Goal: Information Seeking & Learning: Find specific fact

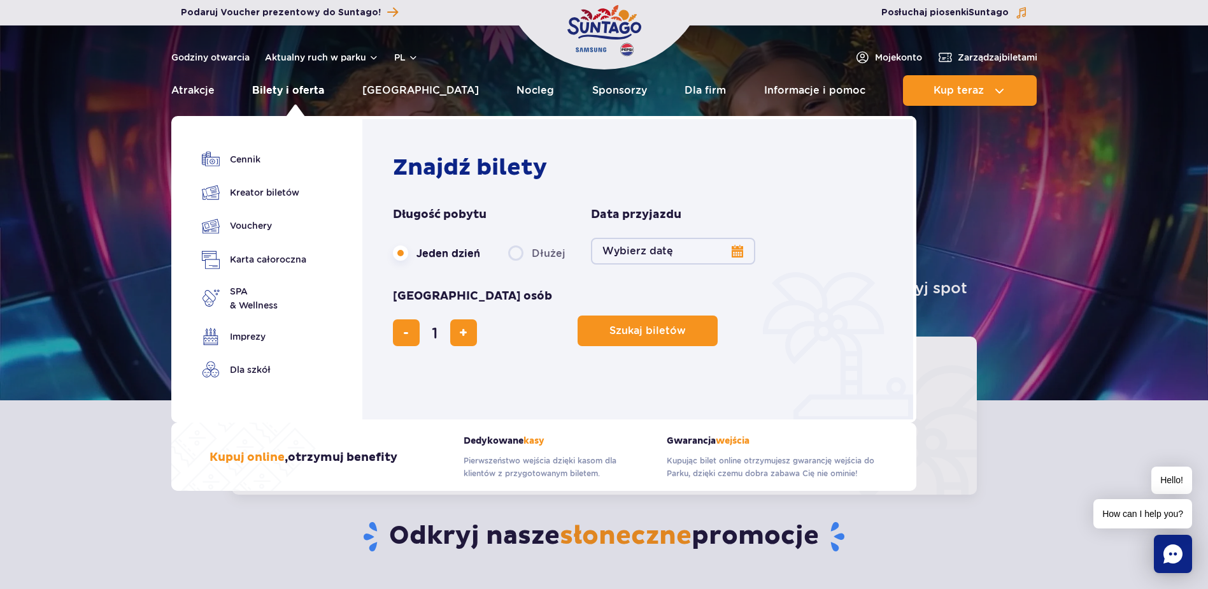
click at [313, 91] on link "Bilety i oferta" at bounding box center [288, 90] width 72 height 31
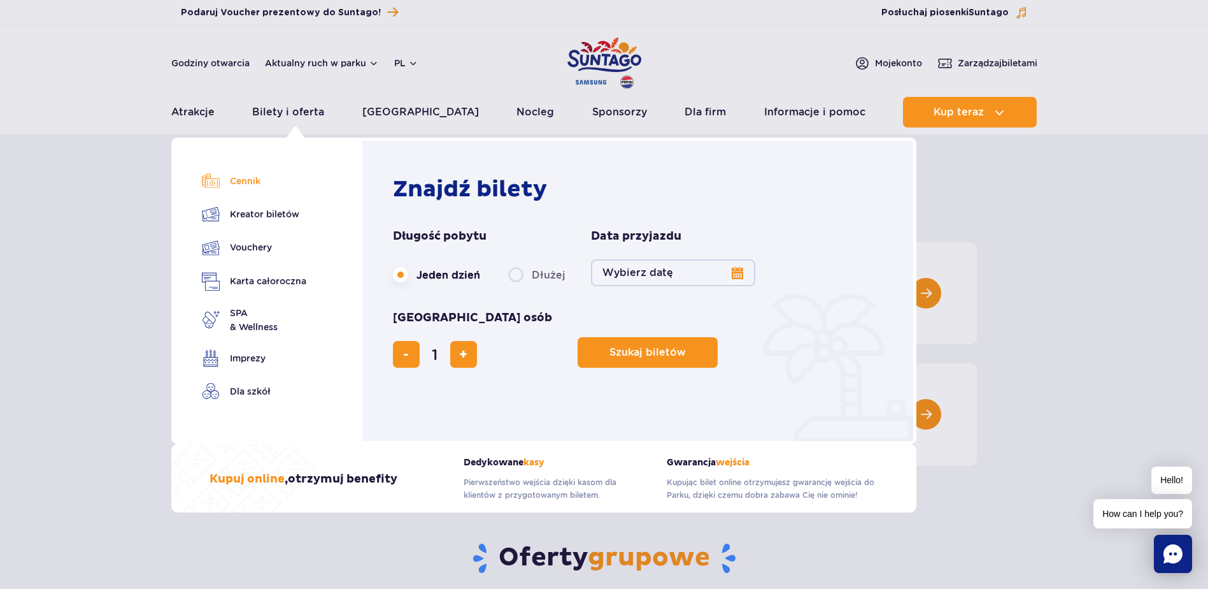
click at [248, 182] on link "Cennik" at bounding box center [254, 181] width 104 height 18
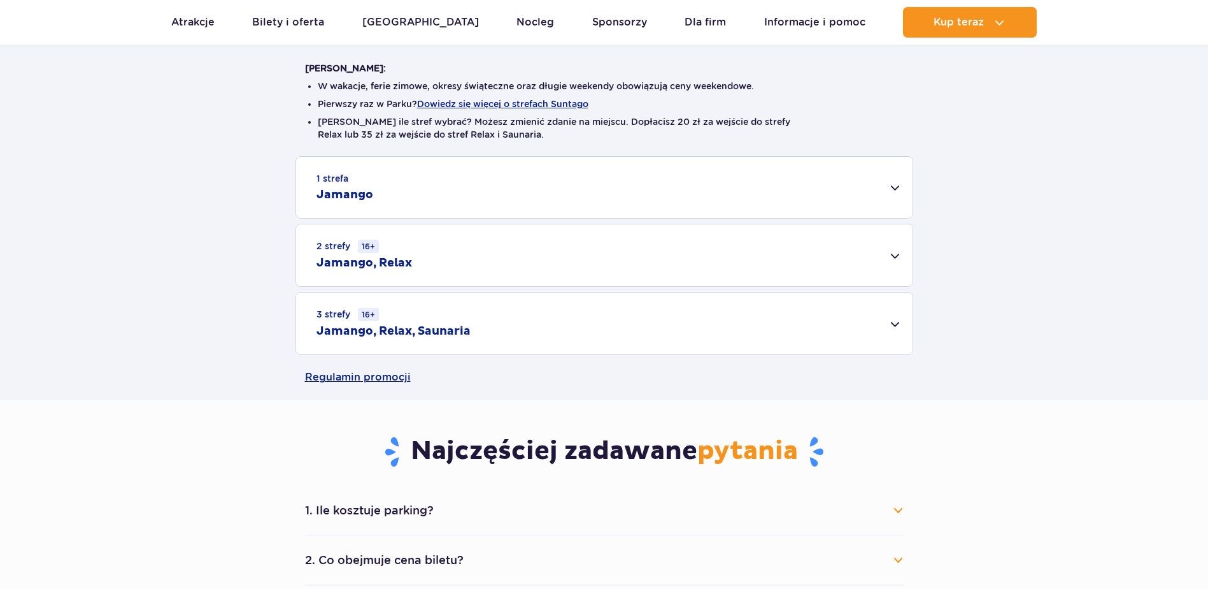
scroll to position [319, 0]
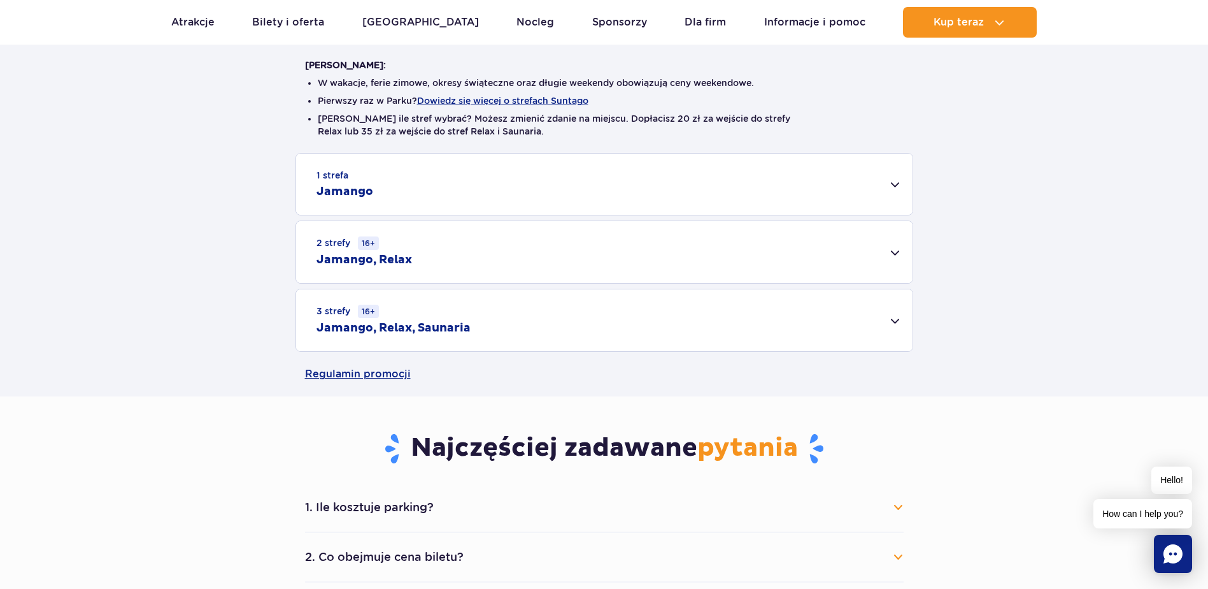
click at [445, 327] on h2 "Jamango, Relax, Saunaria" at bounding box center [394, 327] width 154 height 15
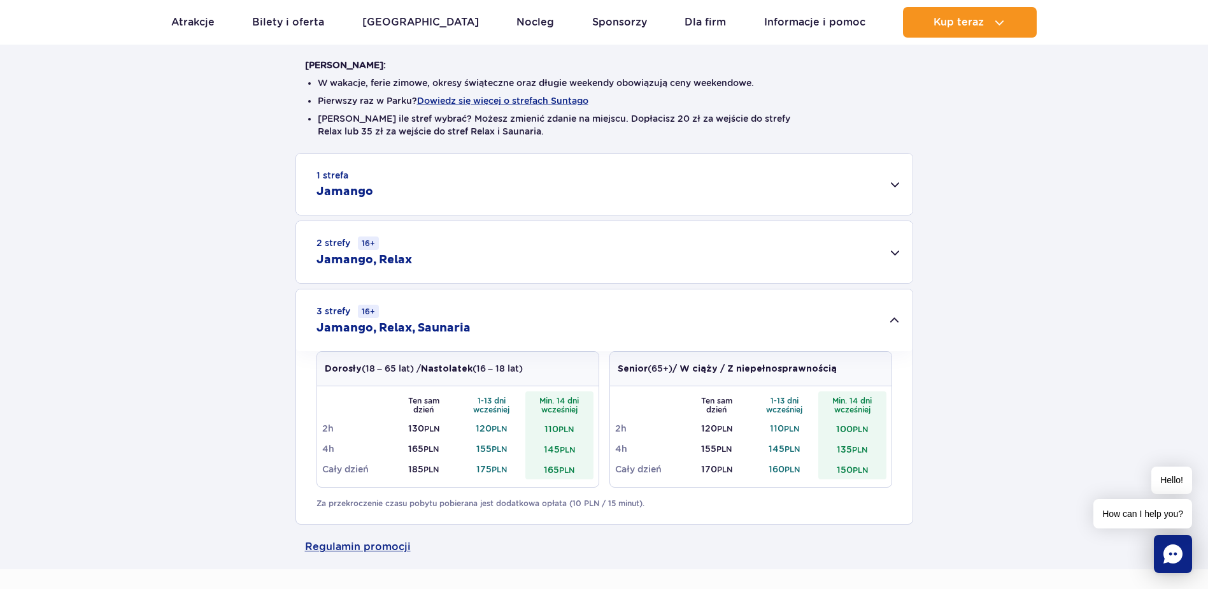
drag, startPoint x: 406, startPoint y: 368, endPoint x: 543, endPoint y: 369, distance: 136.3
click at [543, 369] on div "Dorosły (18 – 65 lat) / Nastolatek (16 – 18 lat)" at bounding box center [458, 369] width 282 height 34
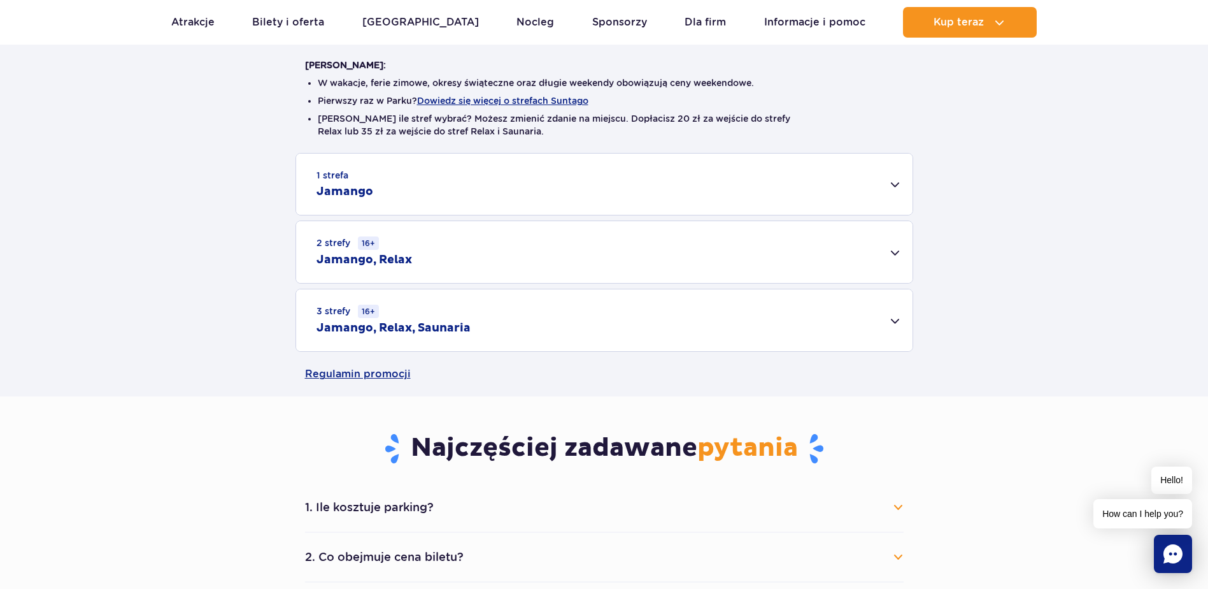
drag, startPoint x: 543, startPoint y: 369, endPoint x: 464, endPoint y: 342, distance: 83.4
click at [464, 342] on div "3 strefy 16+ Jamango, Relax, Saunaria" at bounding box center [604, 320] width 617 height 62
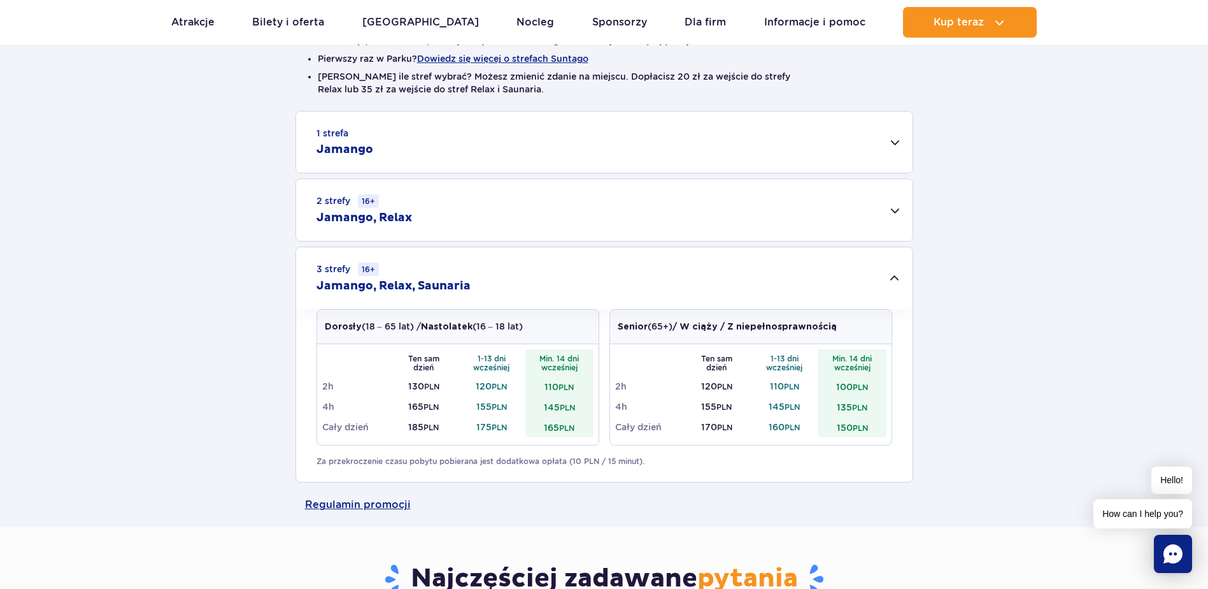
scroll to position [446, 0]
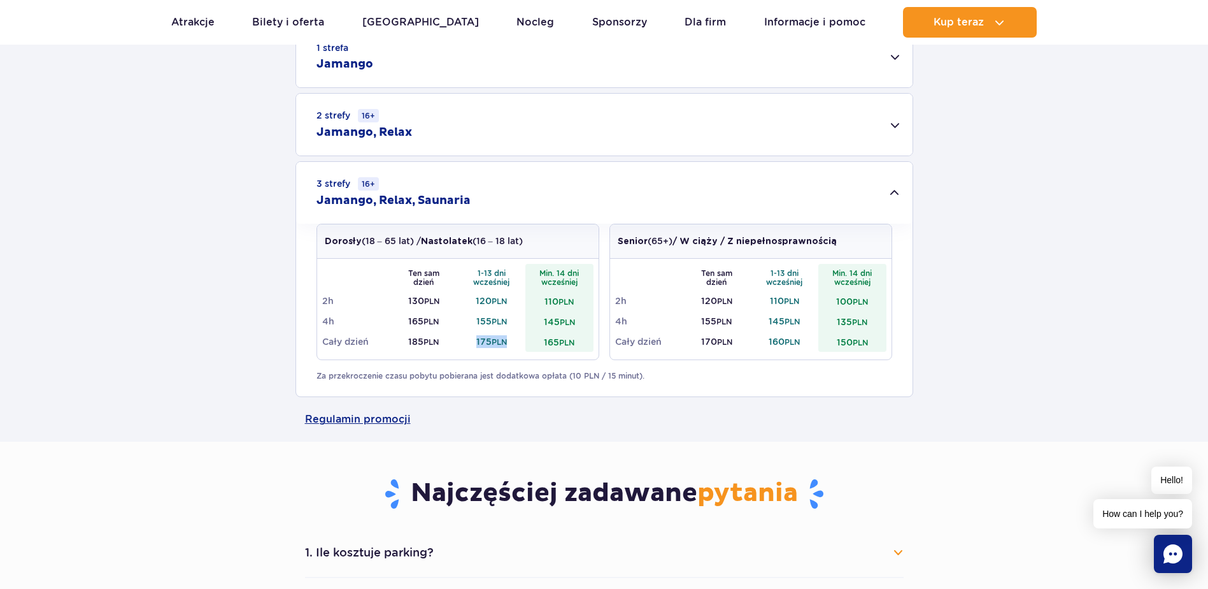
drag, startPoint x: 476, startPoint y: 340, endPoint x: 507, endPoint y: 336, distance: 30.7
click at [507, 336] on td "175 PLN" at bounding box center [492, 341] width 68 height 20
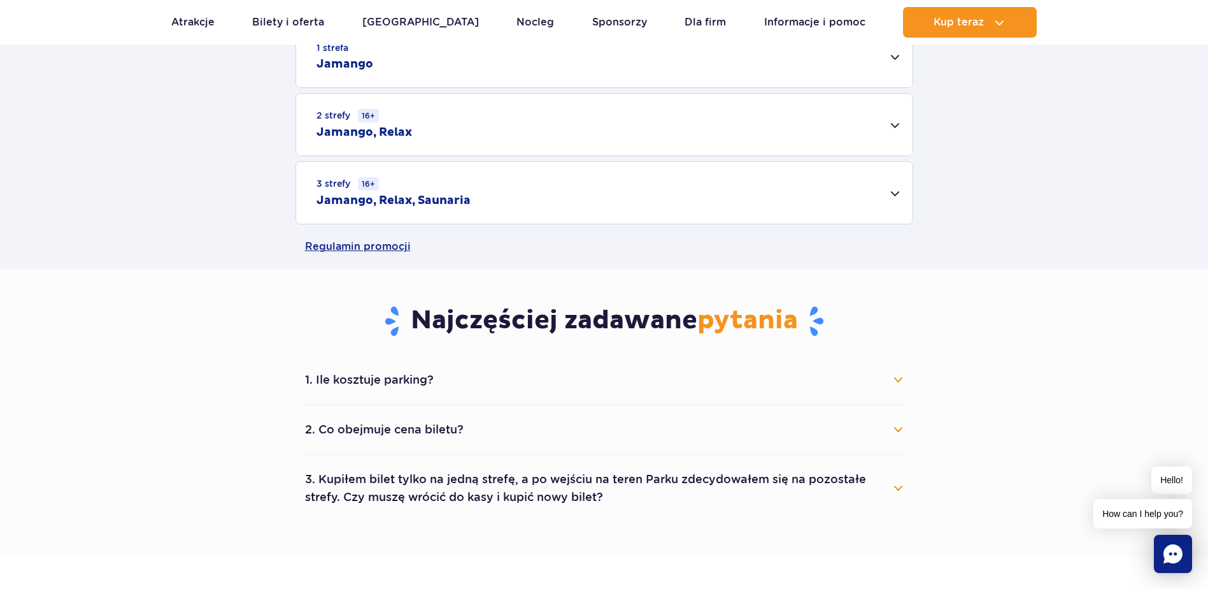
click at [479, 381] on button "1. Ile kosztuje parking?" at bounding box center [604, 380] width 599 height 28
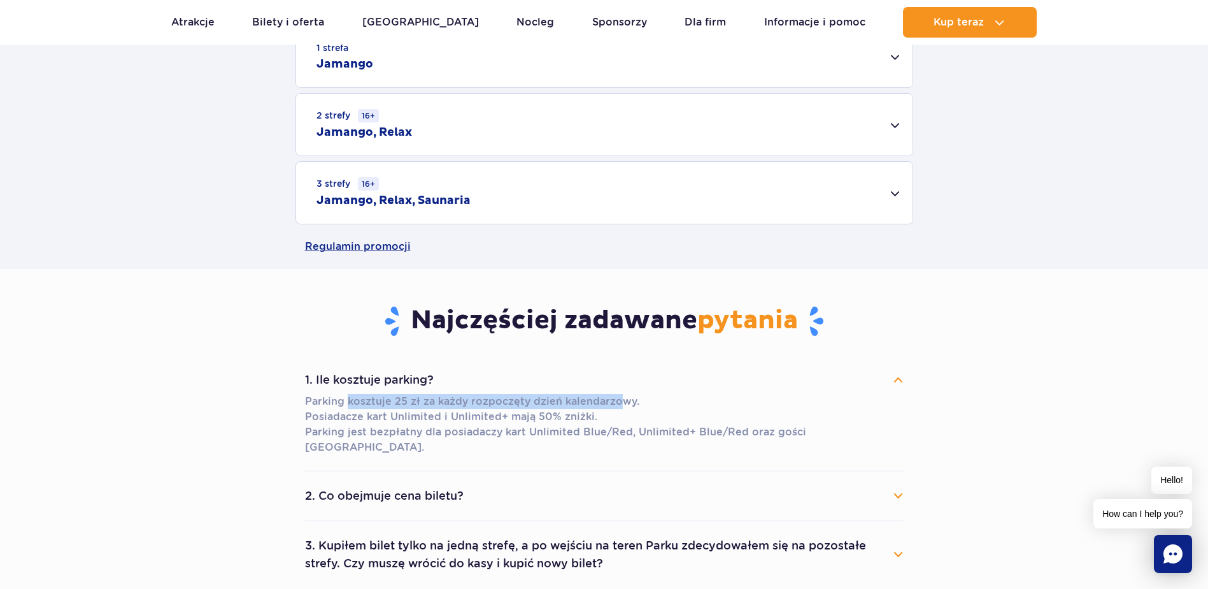
drag, startPoint x: 346, startPoint y: 396, endPoint x: 615, endPoint y: 409, distance: 269.1
click at [615, 409] on p "Parking kosztuje 25 zł za każdy rozpoczęty dzień kalendarzowy. Posiadacze kart …" at bounding box center [604, 424] width 599 height 61
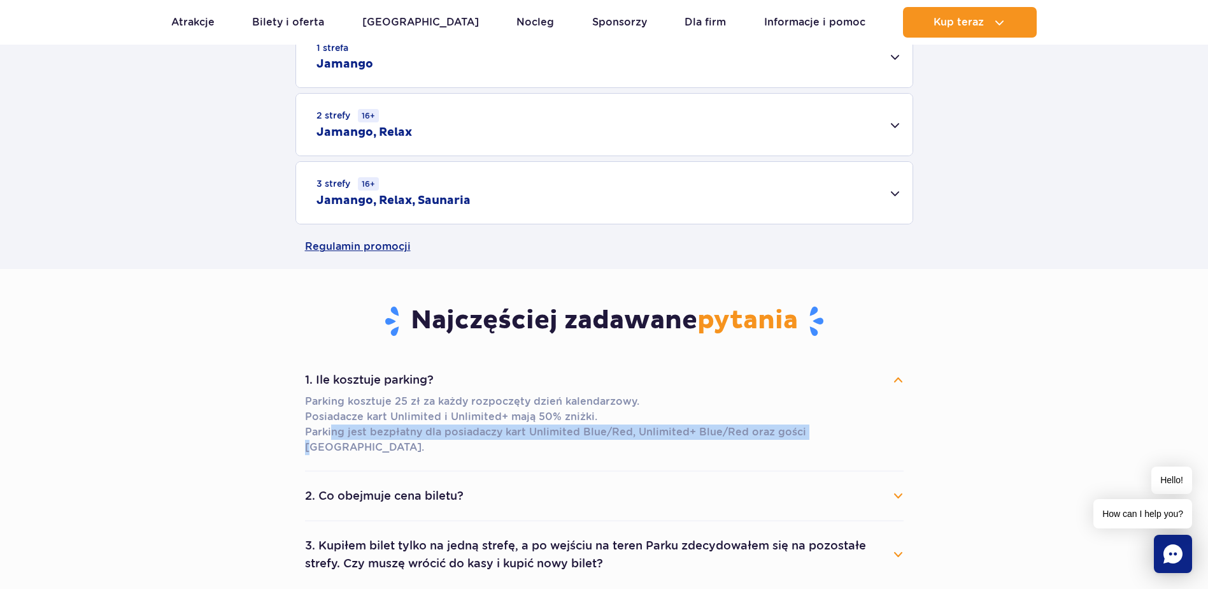
drag, startPoint x: 331, startPoint y: 431, endPoint x: 807, endPoint y: 440, distance: 475.9
click at [807, 440] on div "Parking kosztuje 25 zł za każdy rozpoczęty dzień kalendarzowy. Posiadacze kart …" at bounding box center [604, 427] width 599 height 66
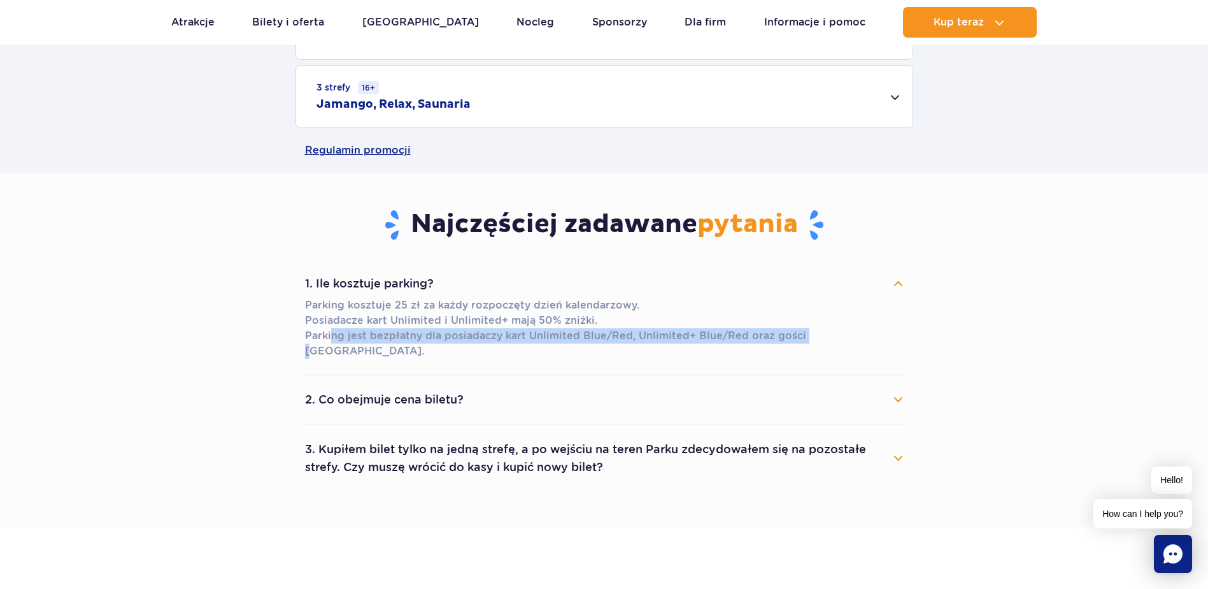
scroll to position [573, 0]
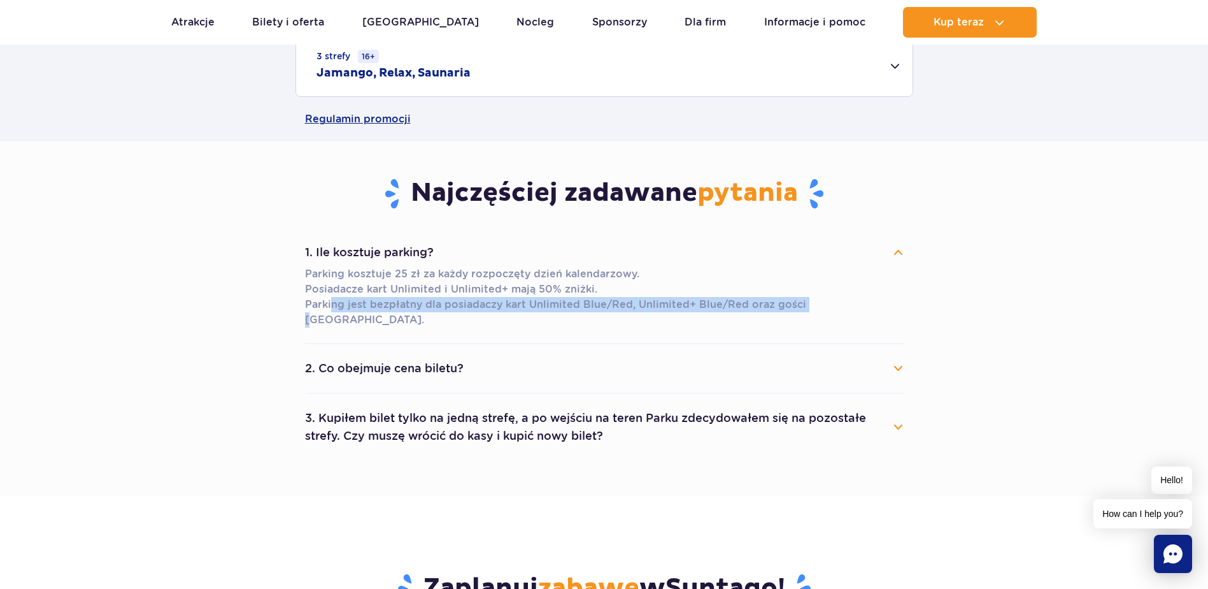
click at [450, 357] on button "2. Co obejmuje cena biletu?" at bounding box center [604, 368] width 599 height 28
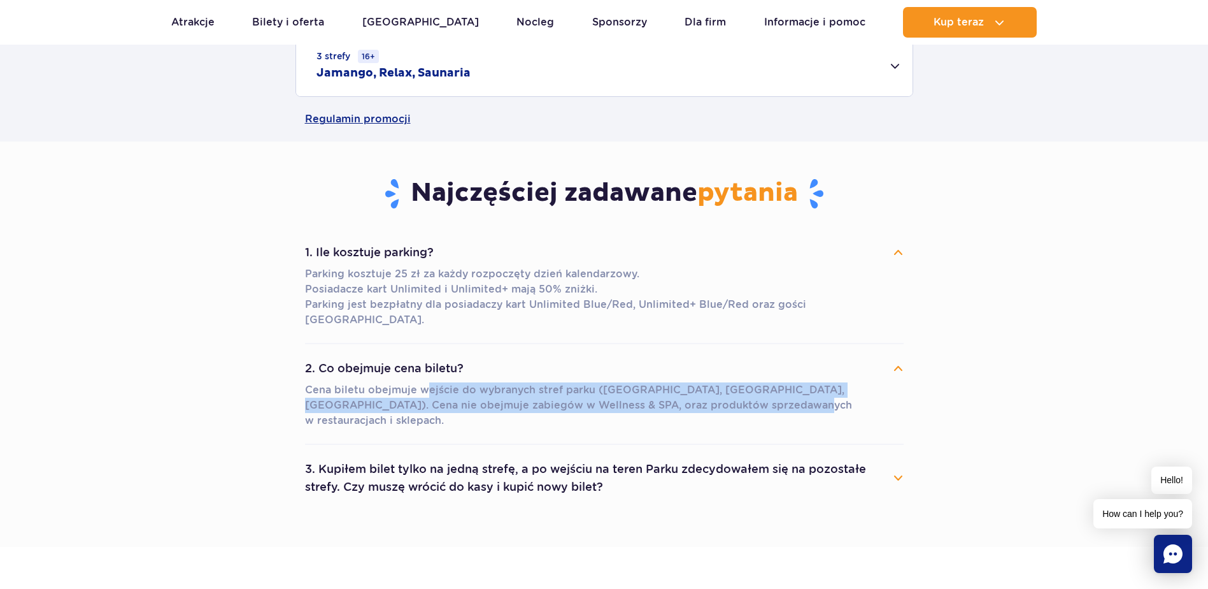
drag, startPoint x: 423, startPoint y: 374, endPoint x: 827, endPoint y: 385, distance: 404.7
click at [827, 385] on p "Cena biletu obejmuje wejście do wybranych stref parku ([GEOGRAPHIC_DATA], [GEOG…" at bounding box center [604, 405] width 599 height 46
drag, startPoint x: 333, startPoint y: 433, endPoint x: 469, endPoint y: 443, distance: 136.7
click at [469, 455] on button "3. Kupiłem bilet tylko na jedną strefę, a po wejściu na teren Parku zdecydowałe…" at bounding box center [604, 478] width 599 height 46
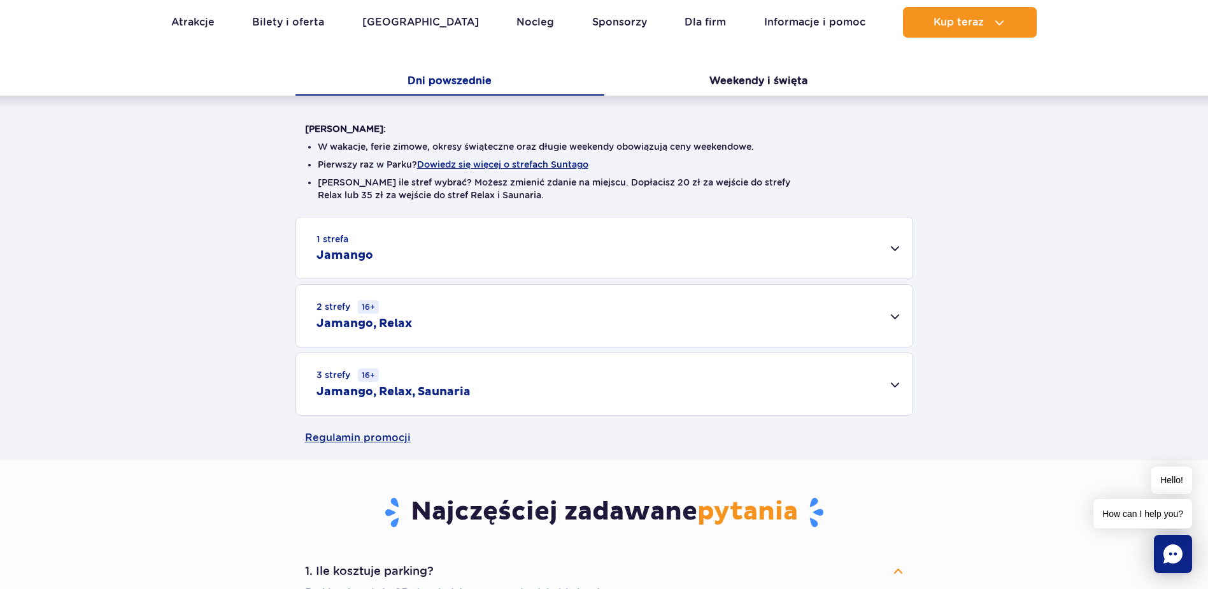
scroll to position [0, 0]
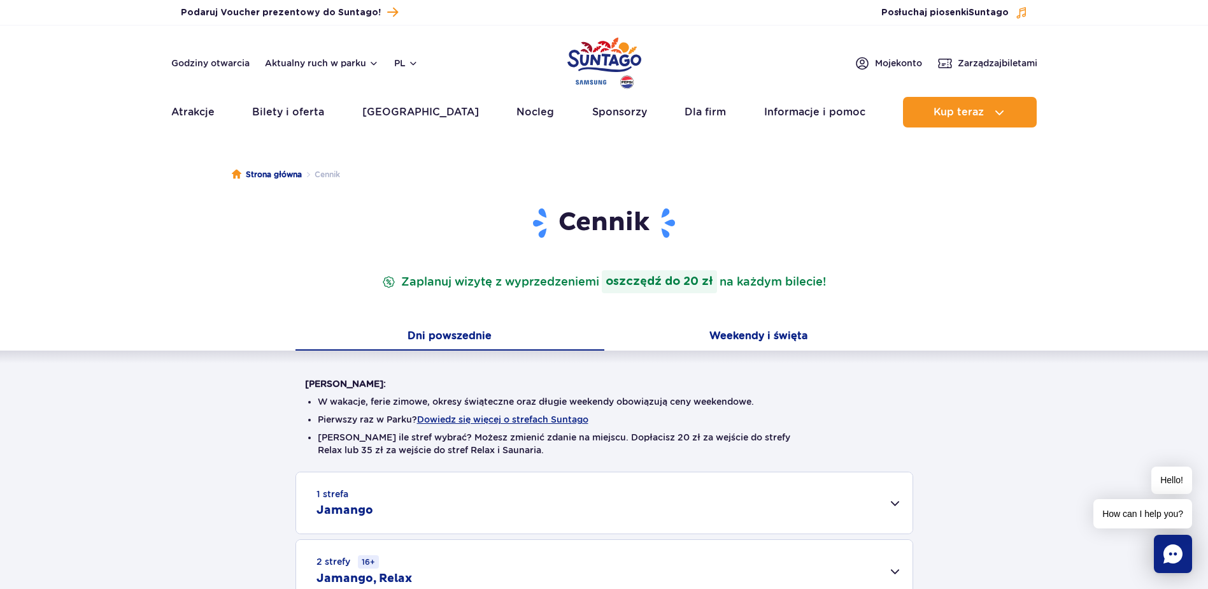
click at [705, 328] on button "Weekendy i święta" at bounding box center [759, 337] width 309 height 27
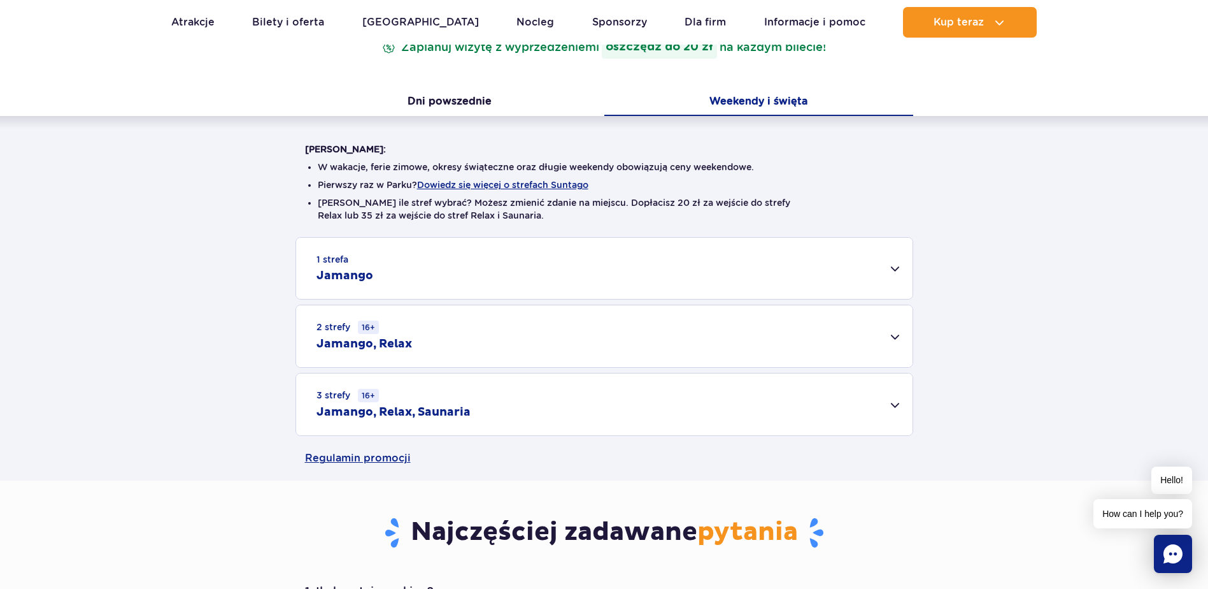
scroll to position [319, 0]
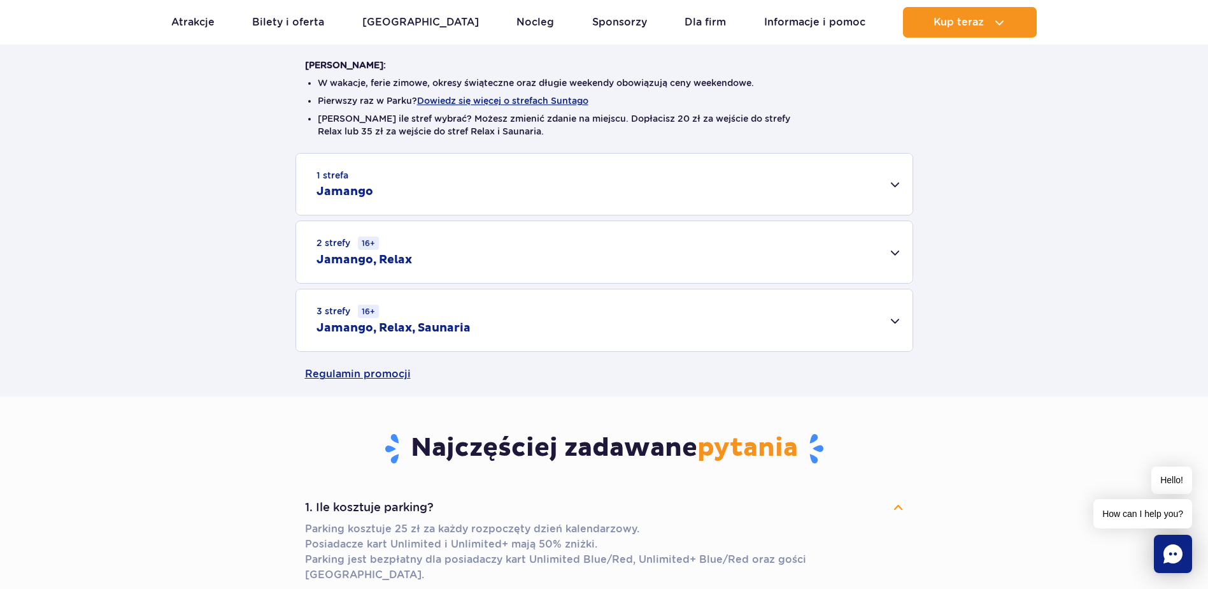
click at [432, 324] on h2 "Jamango, Relax, Saunaria" at bounding box center [394, 327] width 154 height 15
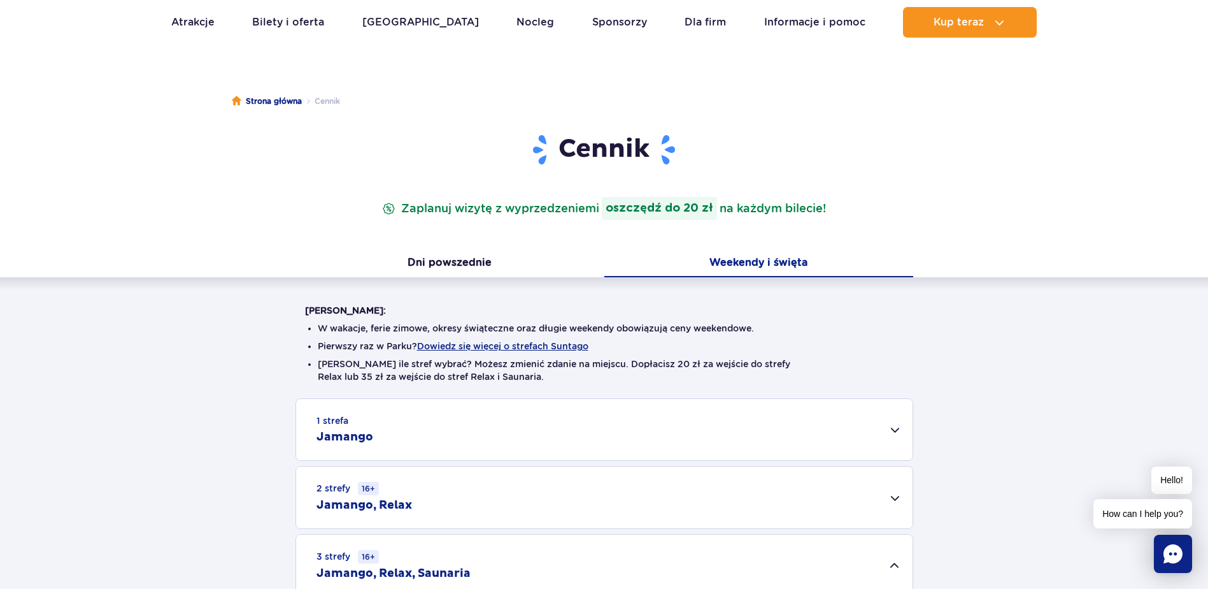
scroll to position [64, 0]
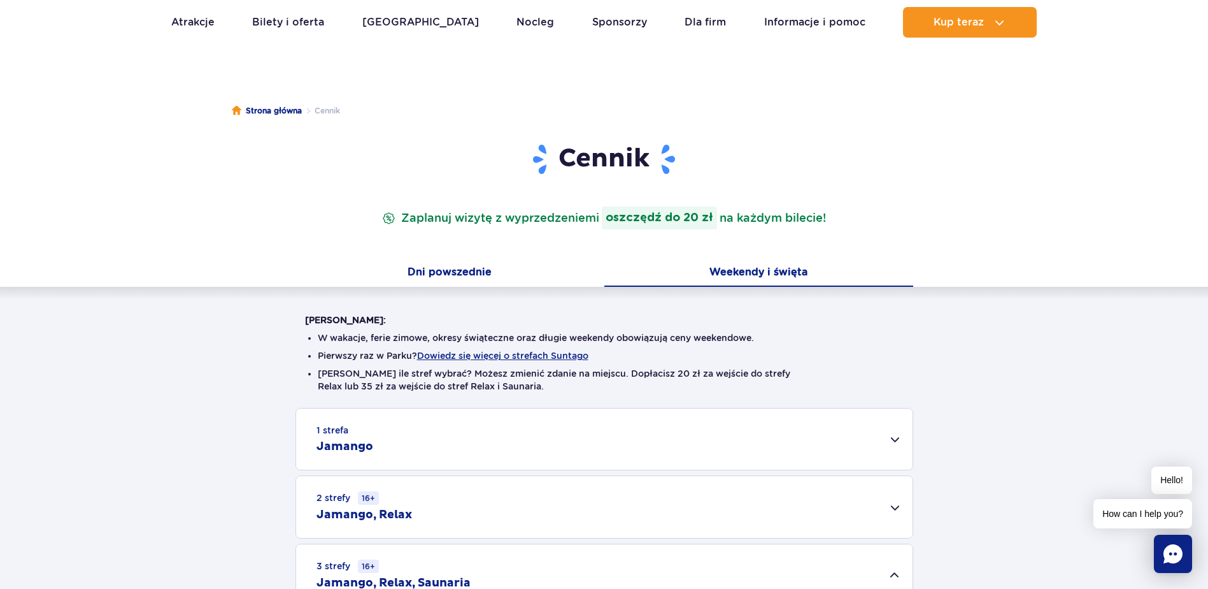
click at [433, 272] on button "Dni powszednie" at bounding box center [450, 273] width 309 height 27
